Goal: Navigation & Orientation: Find specific page/section

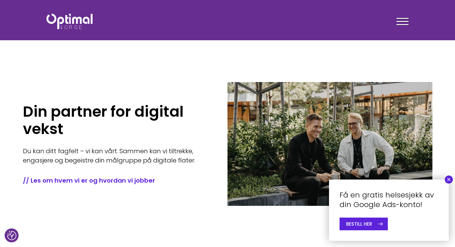
click at [449, 179] on button "×" at bounding box center [449, 180] width 8 height 8
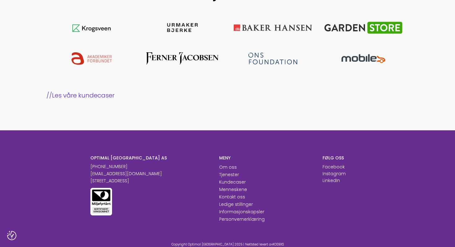
scroll to position [608, 0]
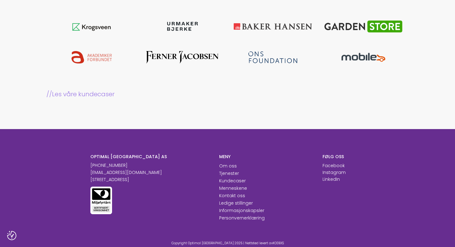
click at [73, 94] on link "// Les våre kundecaser" at bounding box center [227, 94] width 362 height 9
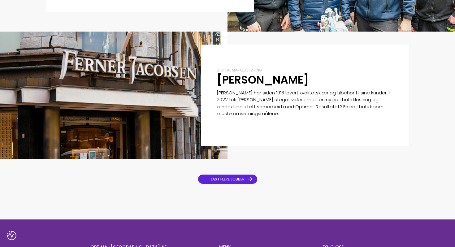
scroll to position [409, 0]
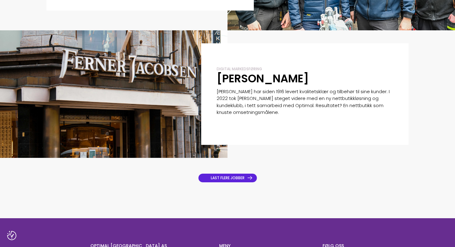
click at [205, 181] on link "LAST FLERE JOBBER" at bounding box center [227, 177] width 59 height 9
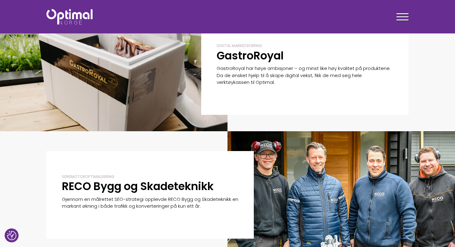
scroll to position [172, 0]
